Goal: Communication & Community: Answer question/provide support

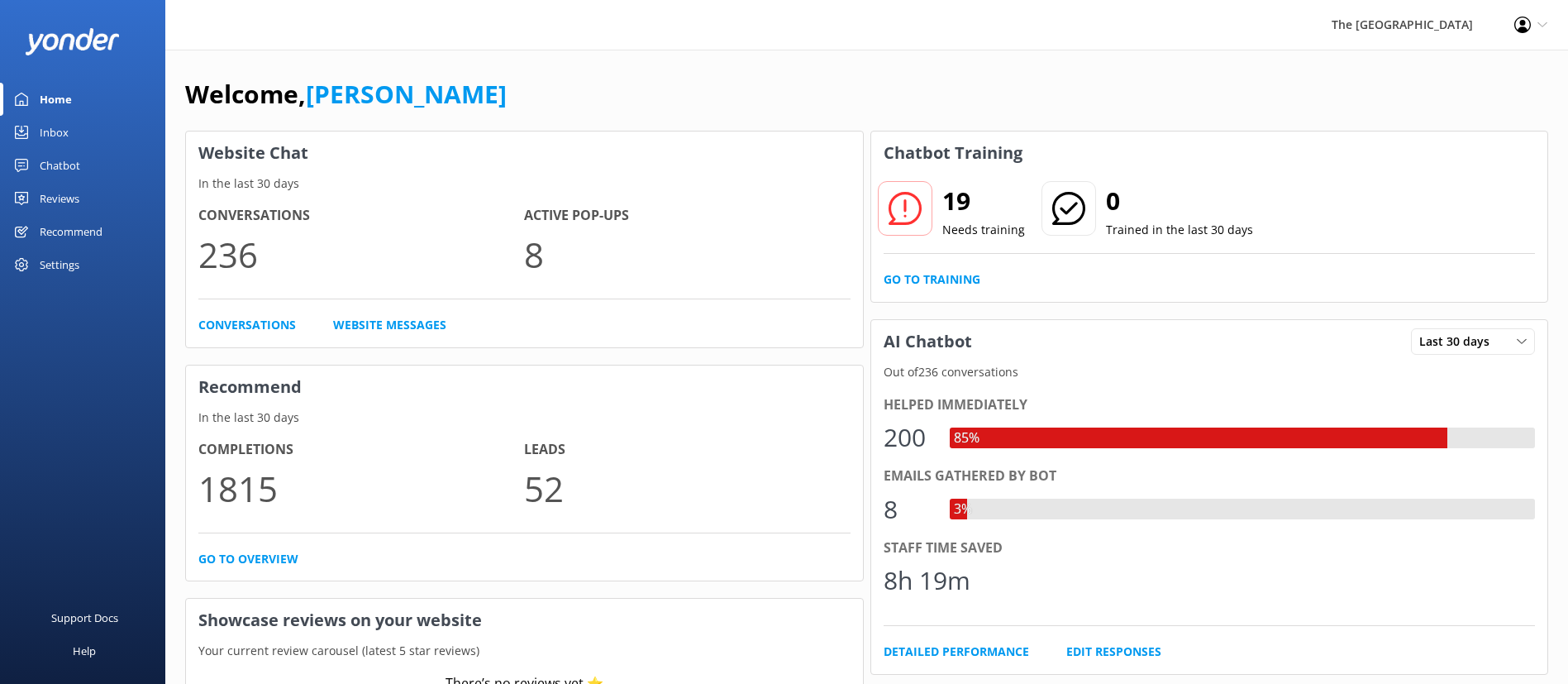
click at [81, 147] on link "Inbox" at bounding box center [82, 131] width 165 height 33
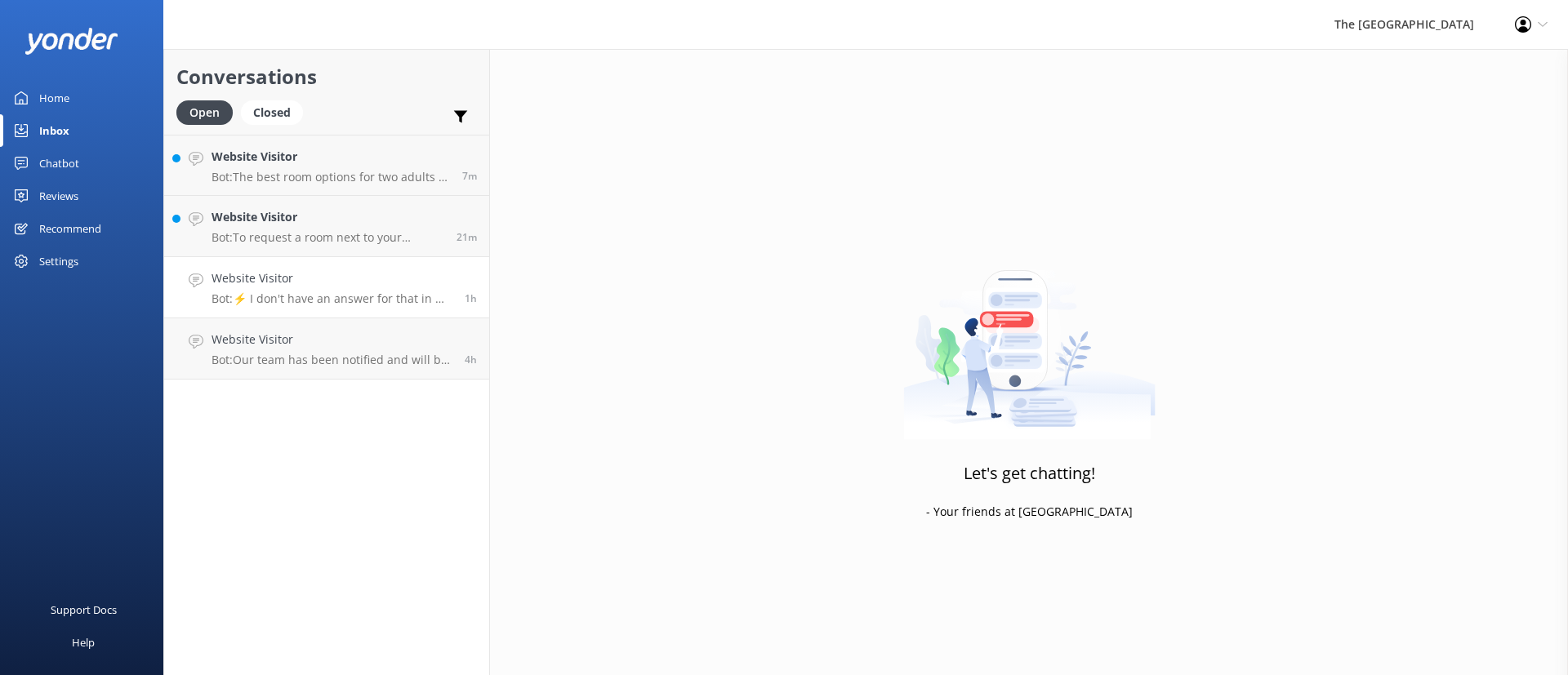
click at [338, 264] on link "Website Visitor Bot: ⚡ I don't have an answer for that in my knowledge base. Pl…" at bounding box center [326, 288] width 325 height 61
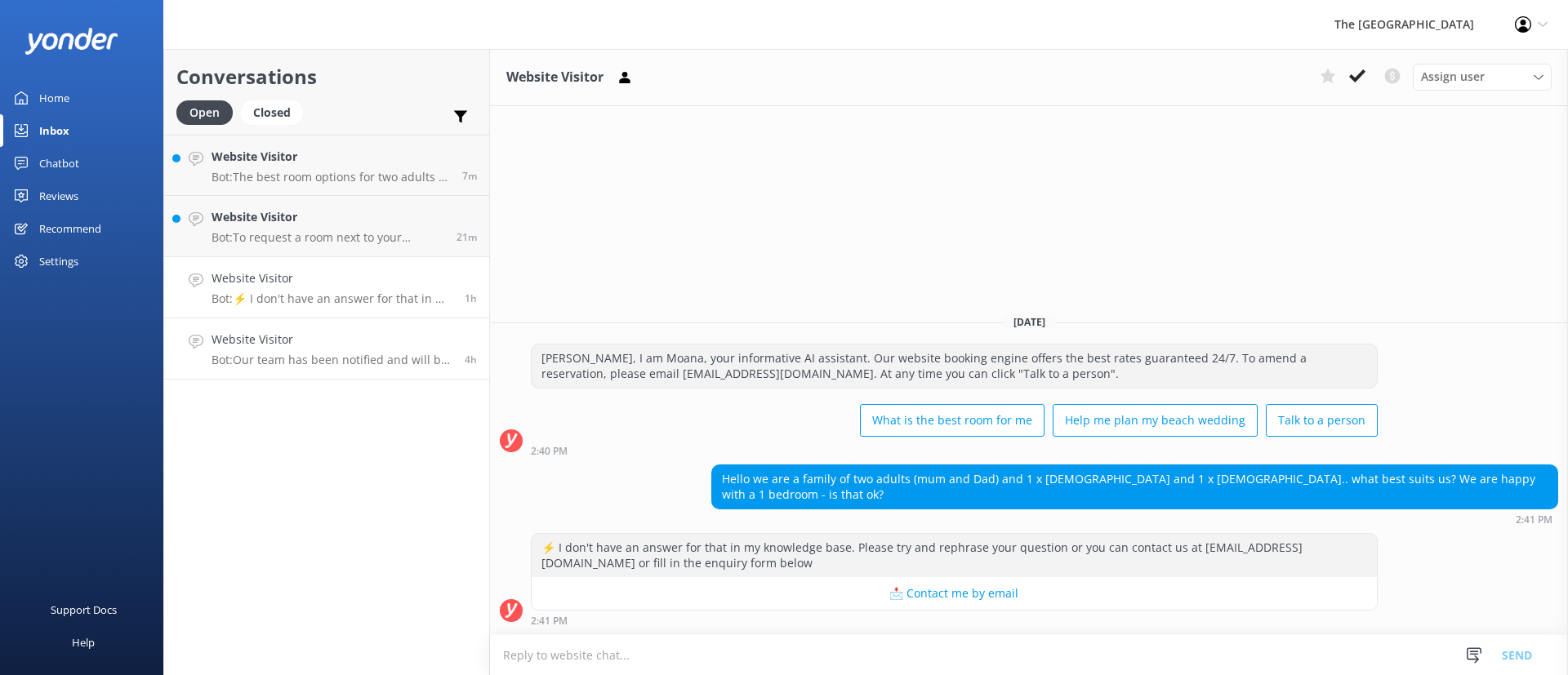
click at [347, 344] on h4 "Website Visitor" at bounding box center [332, 339] width 241 height 18
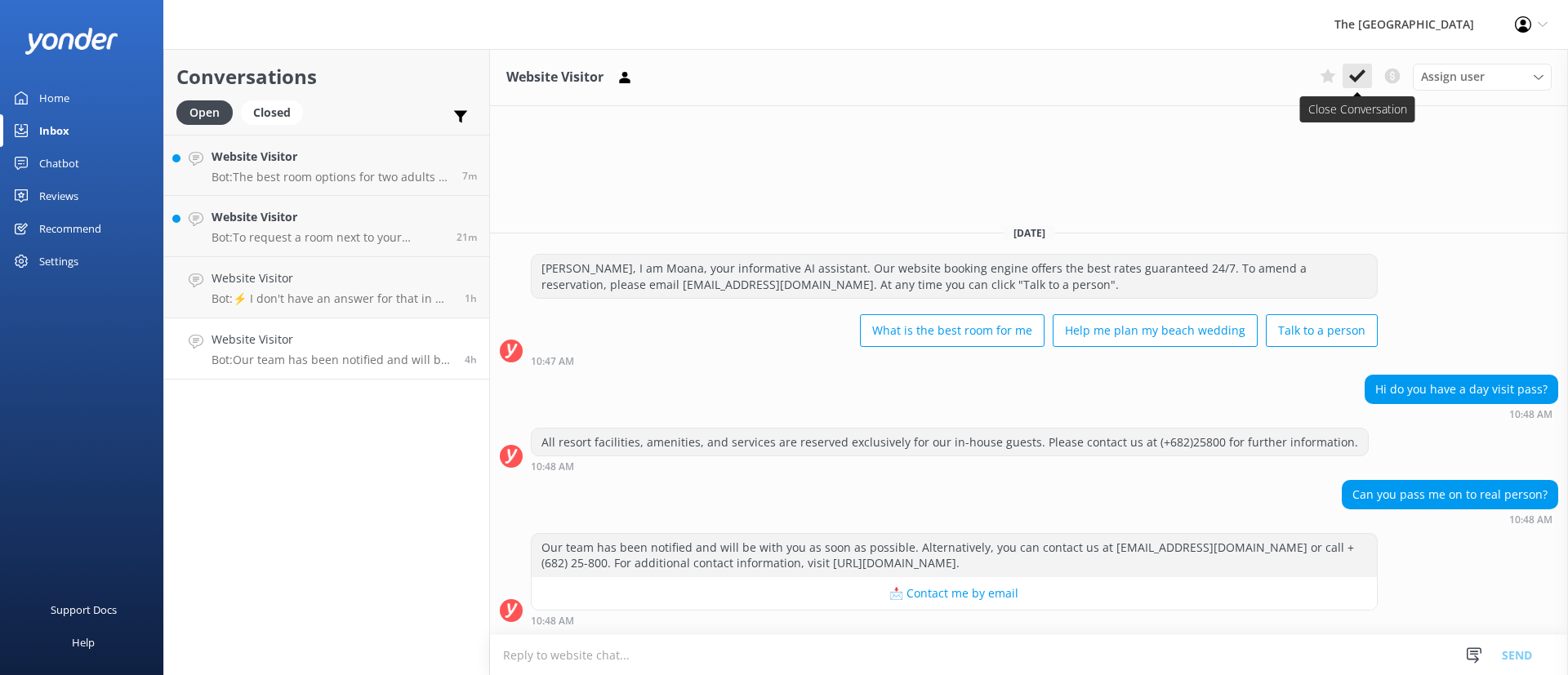
click at [1359, 83] on icon at bounding box center [1356, 75] width 17 height 17
click at [384, 298] on p "Bot: ⚡ I don't have an answer for that in my knowledge base. Please try and rep…" at bounding box center [332, 298] width 241 height 15
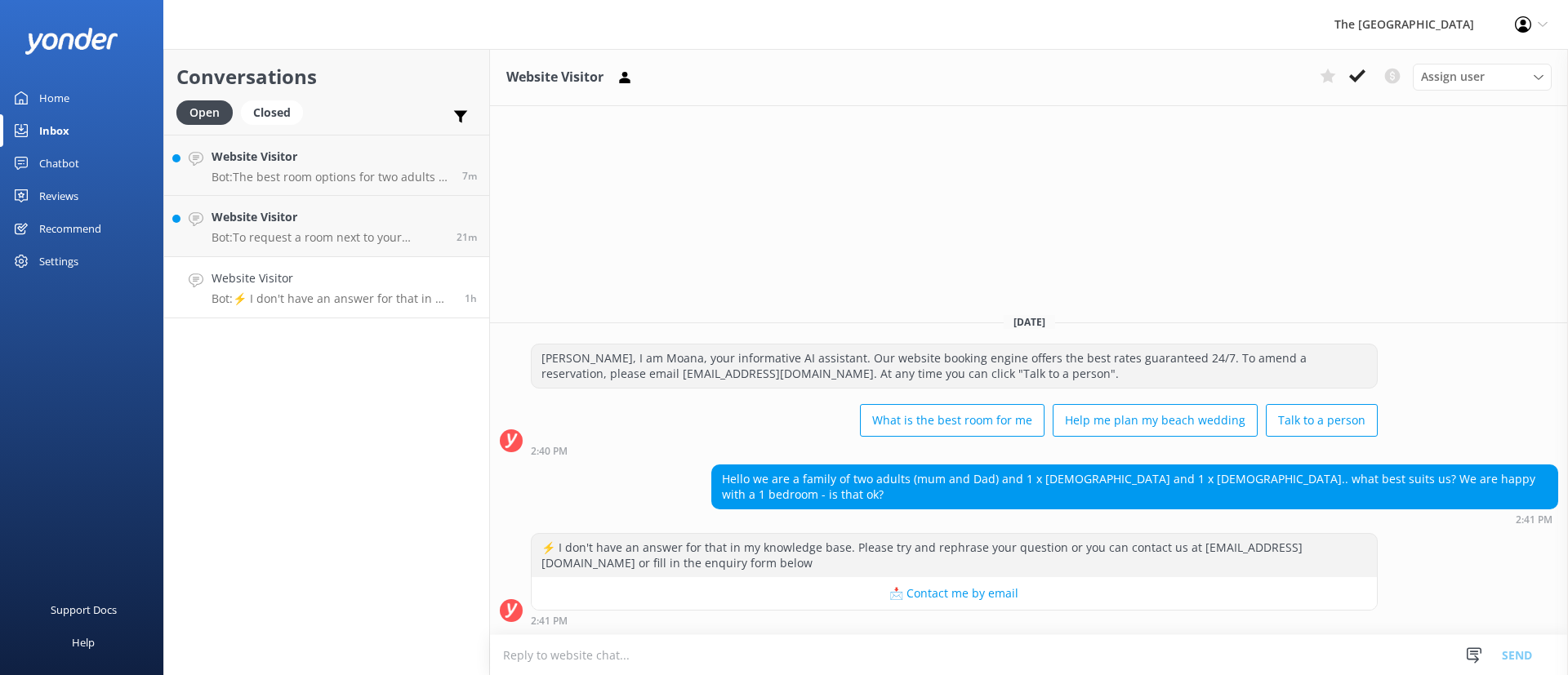
click at [413, 275] on h4 "Website Visitor" at bounding box center [332, 278] width 241 height 18
click at [1353, 72] on icon at bounding box center [1356, 75] width 17 height 17
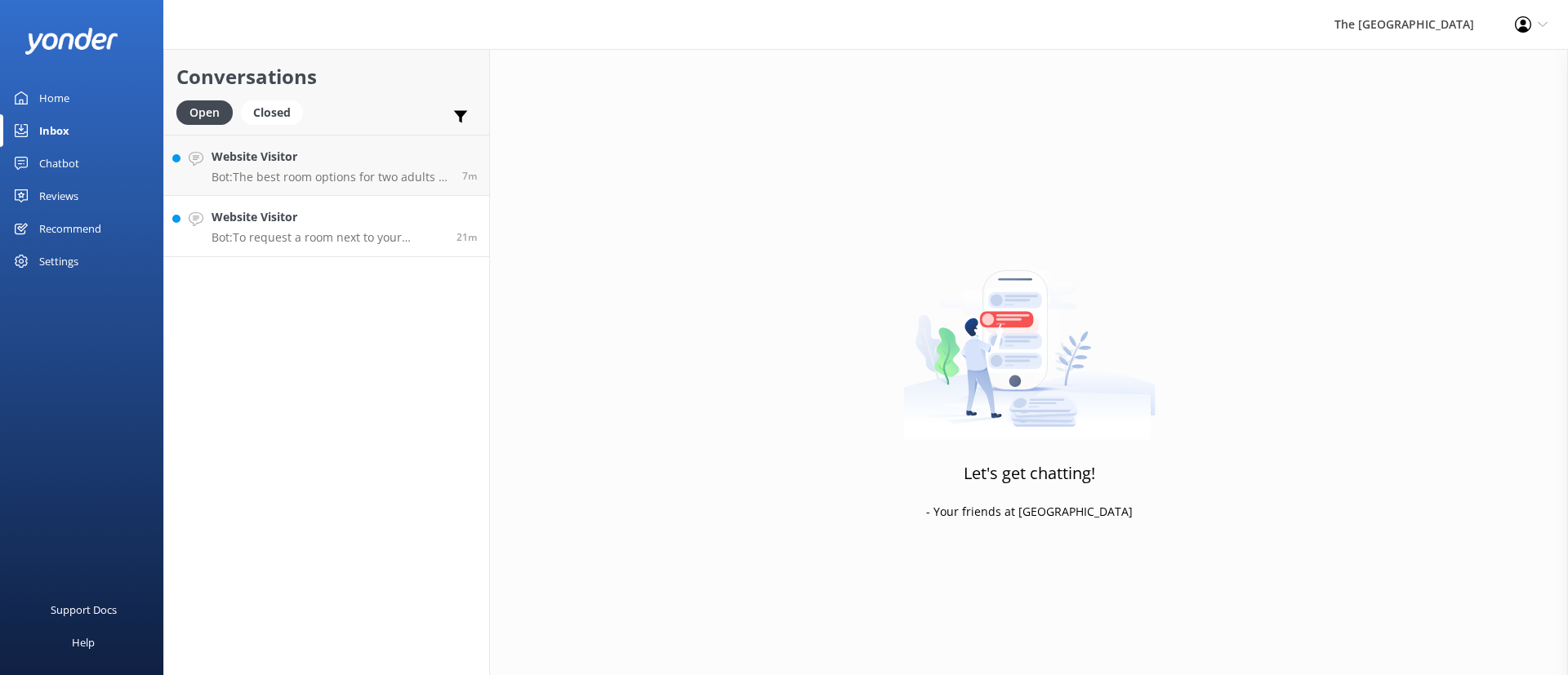
click at [339, 238] on p "Bot: To request a room next to your family's, please email [EMAIL_ADDRESS][DOMA…" at bounding box center [328, 237] width 232 height 15
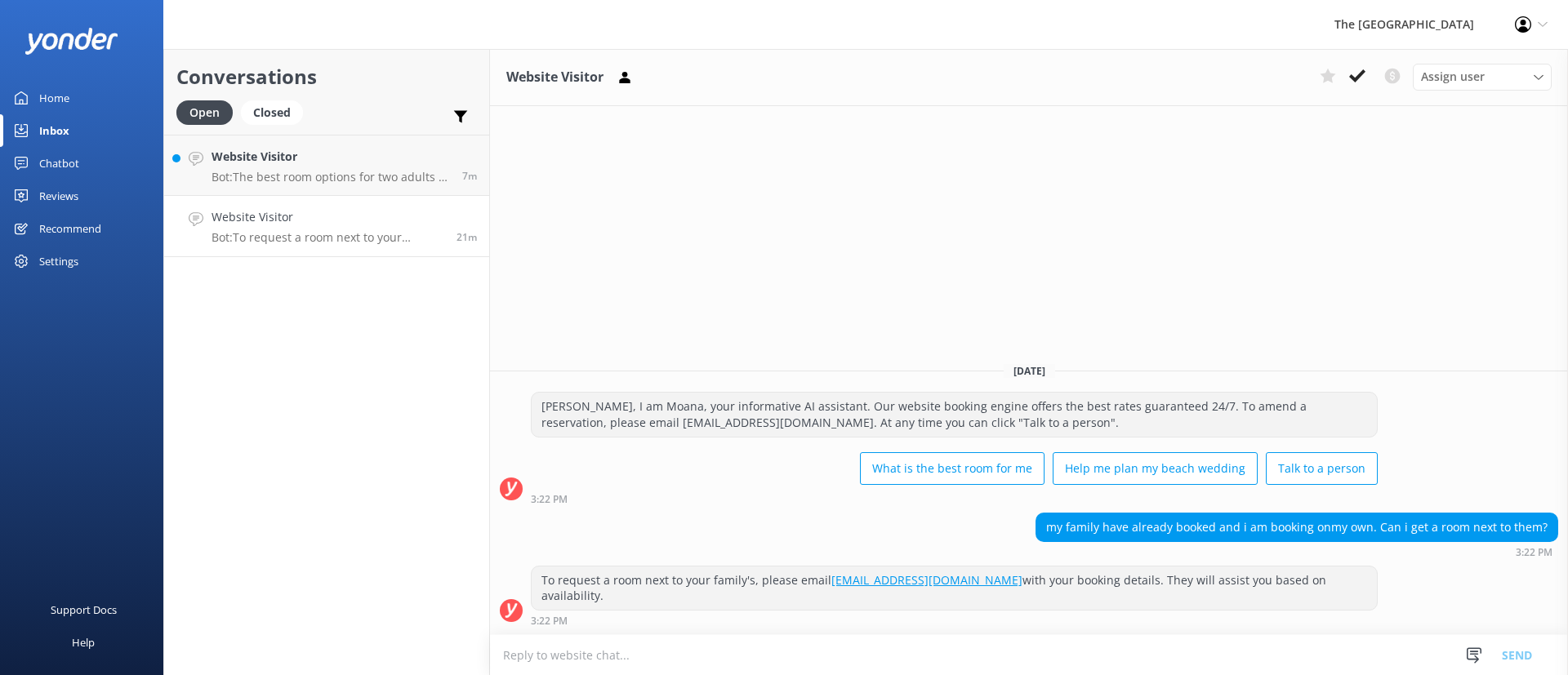
click at [822, 249] on div "Website Visitor Assign user Rarotongan Tata [PERSON_NAME] Laisa [PERSON_NAME] […" at bounding box center [1028, 362] width 1078 height 626
click at [1353, 78] on use at bounding box center [1356, 75] width 17 height 13
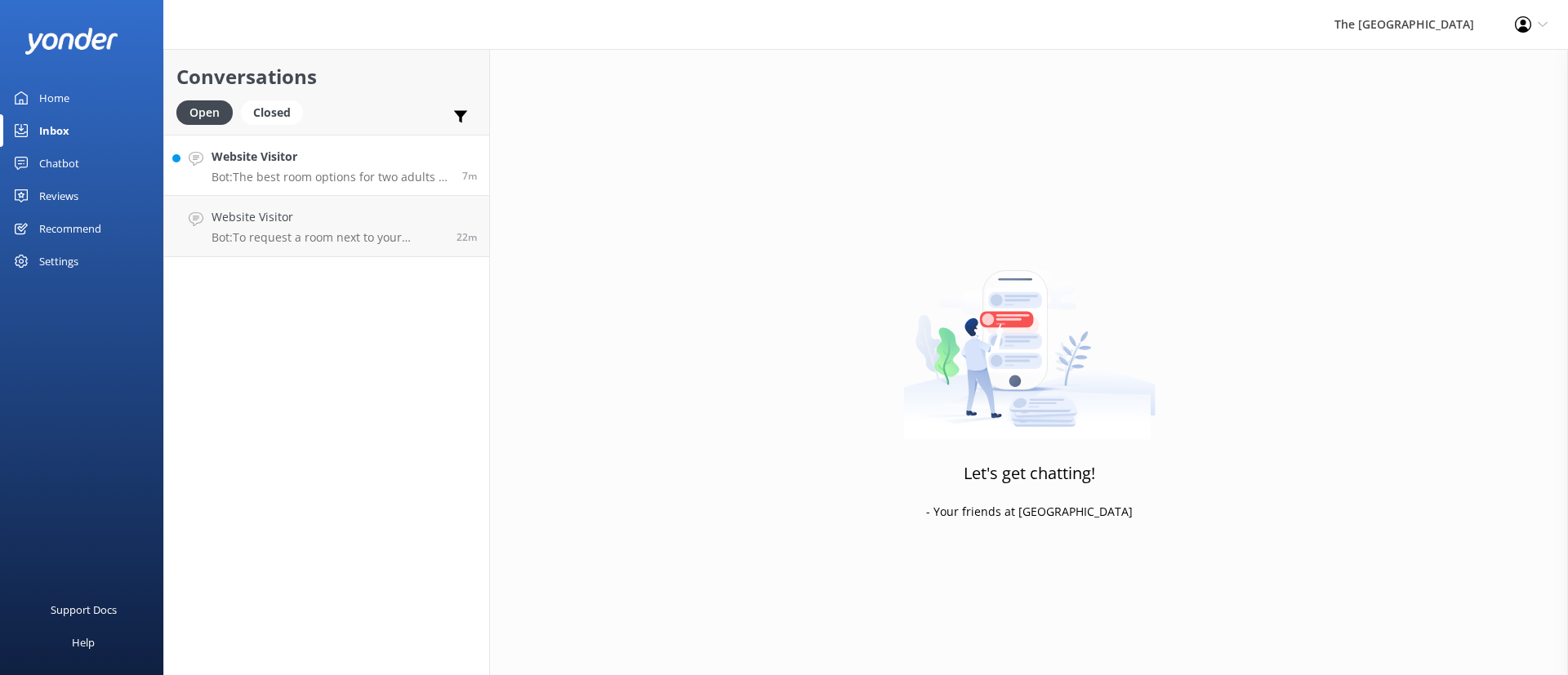
click at [338, 152] on h4 "Website Visitor" at bounding box center [331, 156] width 238 height 18
